Goal: Navigation & Orientation: Find specific page/section

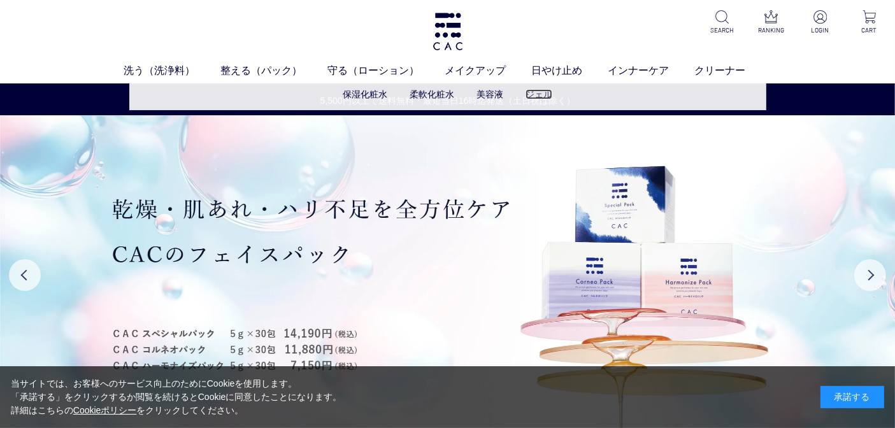
click at [545, 94] on link "ジェル" at bounding box center [539, 94] width 27 height 10
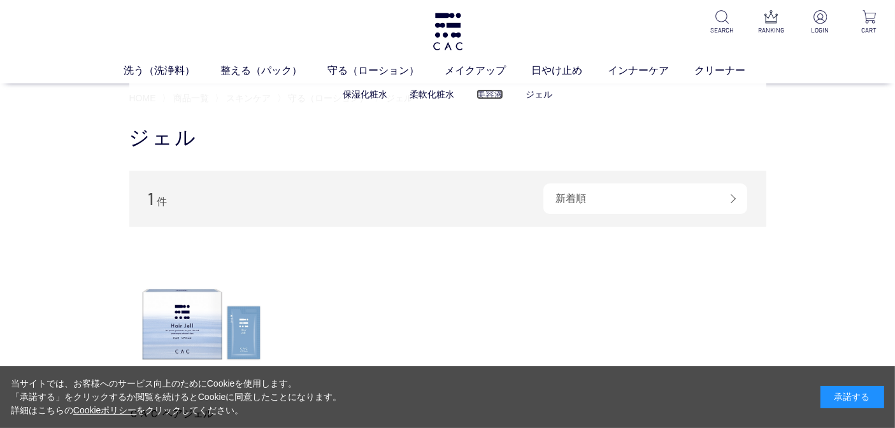
click at [493, 95] on link "美容液" at bounding box center [489, 94] width 27 height 10
